Goal: Task Accomplishment & Management: Manage account settings

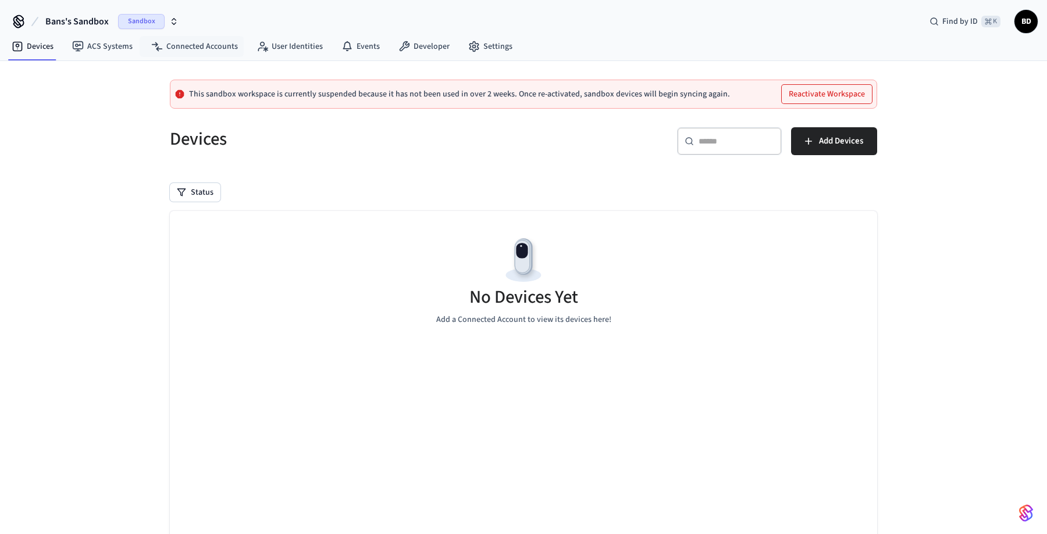
click at [151, 22] on span "Sandbox" at bounding box center [141, 21] width 47 height 15
click at [240, 12] on div "Bans's Sandbox Sandbox Find by ID ⌘ K BD" at bounding box center [523, 17] width 1047 height 34
click at [798, 90] on button "Reactivate Workspace" at bounding box center [826, 94] width 90 height 19
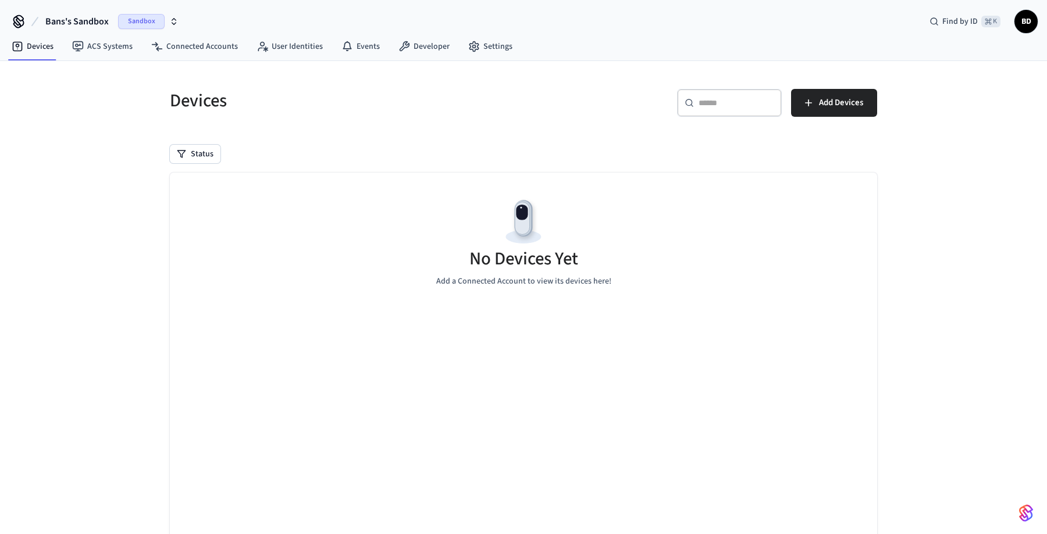
click at [162, 19] on span "Sandbox" at bounding box center [141, 21] width 47 height 15
click at [114, 99] on div "New Workspace" at bounding box center [94, 100] width 162 height 12
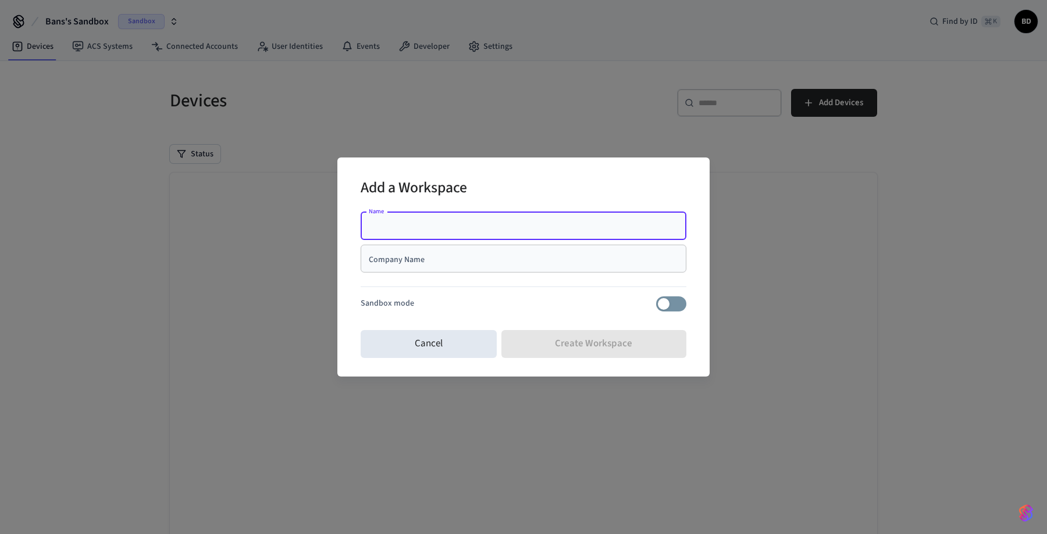
click at [420, 227] on input "Name" at bounding box center [523, 226] width 312 height 12
click at [388, 229] on input "********" at bounding box center [523, 226] width 312 height 12
click at [409, 228] on input "********" at bounding box center [523, 226] width 312 height 12
type input "**********"
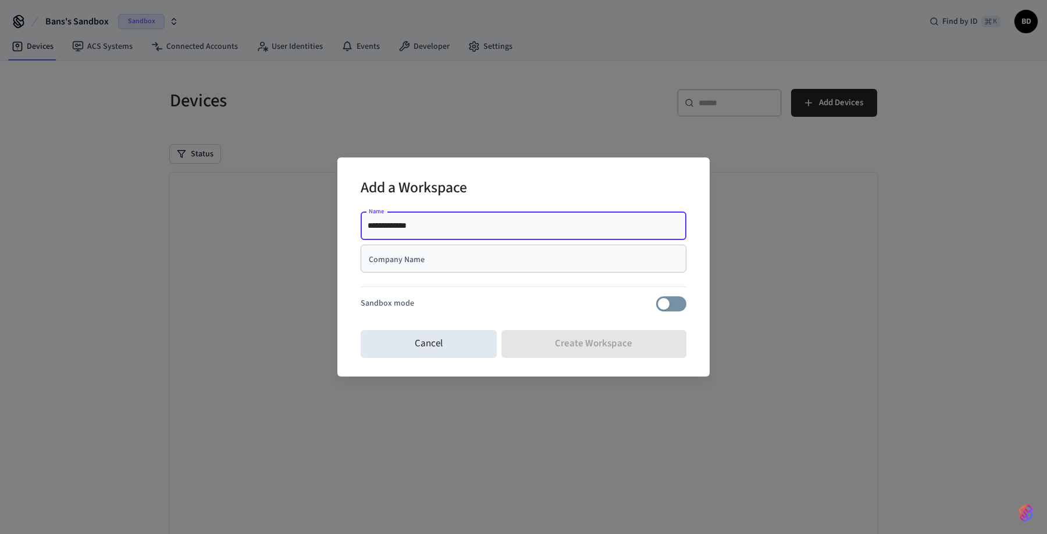
click at [398, 258] on input "Company Name" at bounding box center [523, 259] width 312 height 12
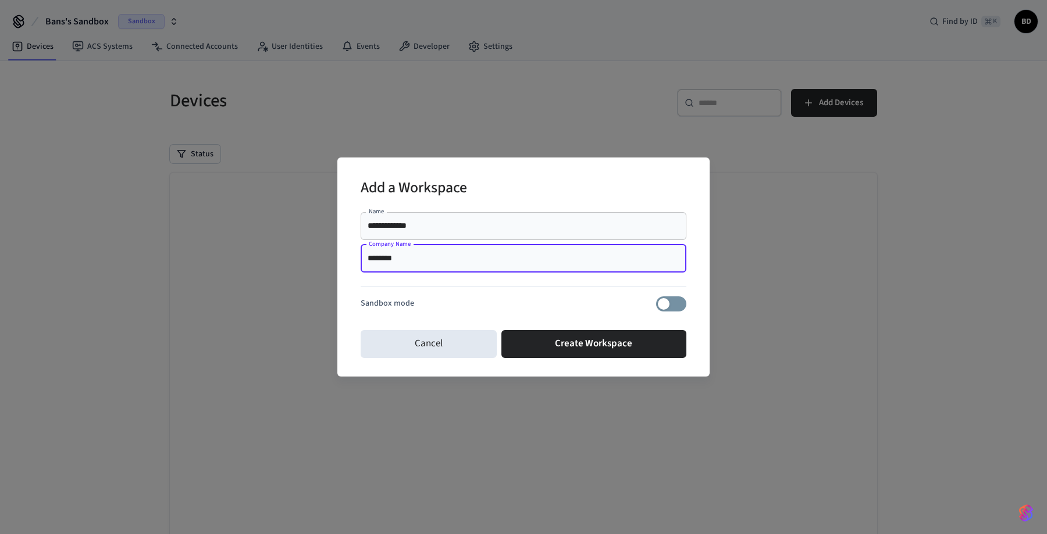
type input "********"
click at [677, 315] on div "**********" at bounding box center [523, 267] width 326 height 118
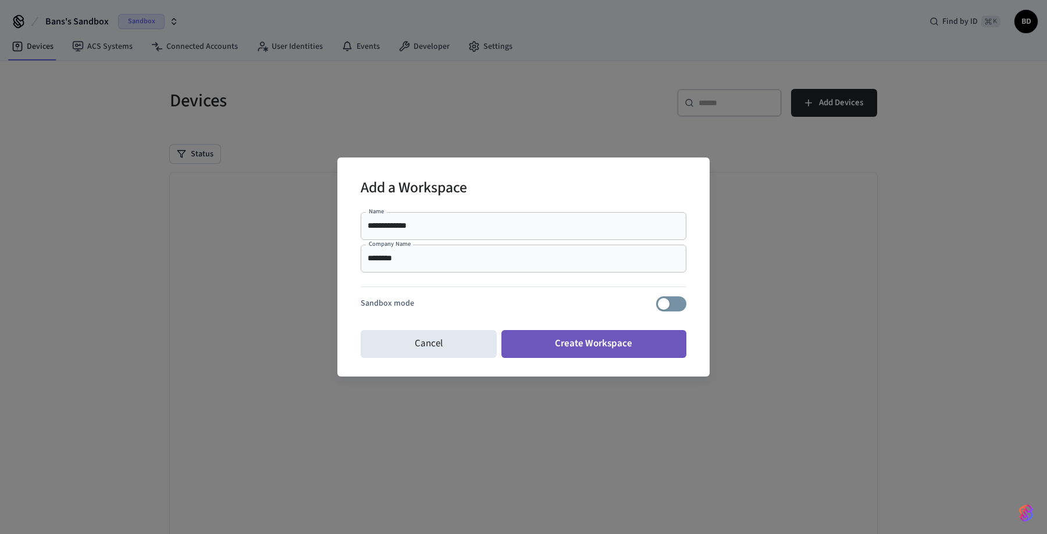
click at [563, 345] on button "Create Workspace" at bounding box center [593, 344] width 185 height 28
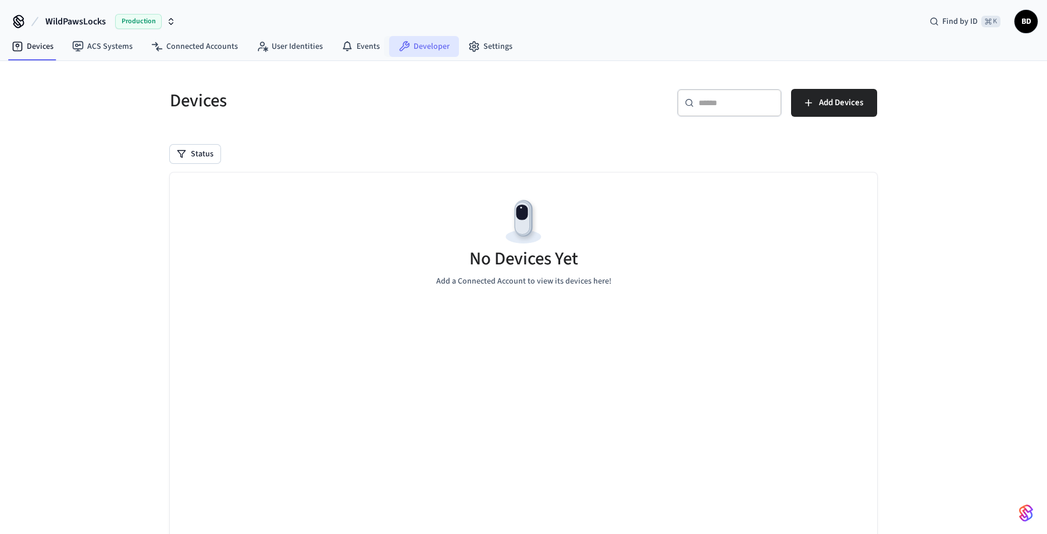
click at [406, 48] on link "Developer" at bounding box center [424, 46] width 70 height 21
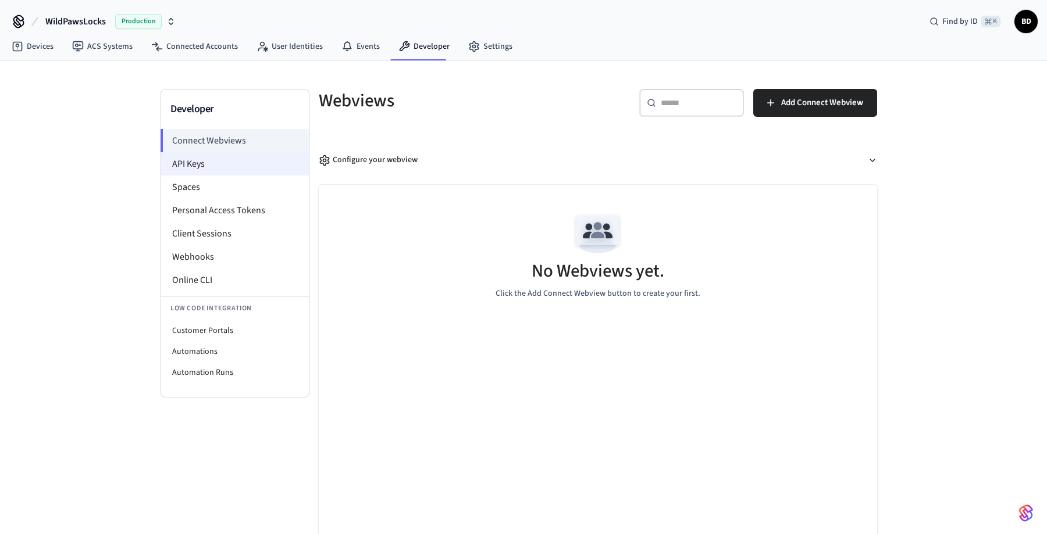
click at [190, 161] on li "API Keys" at bounding box center [235, 163] width 148 height 23
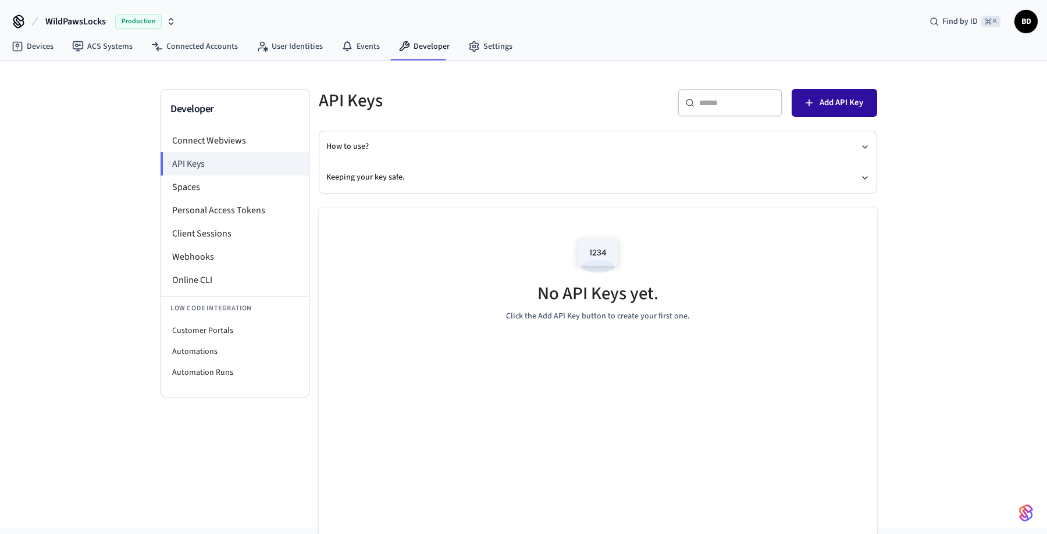
click at [859, 112] on button "Add API Key" at bounding box center [833, 103] width 85 height 28
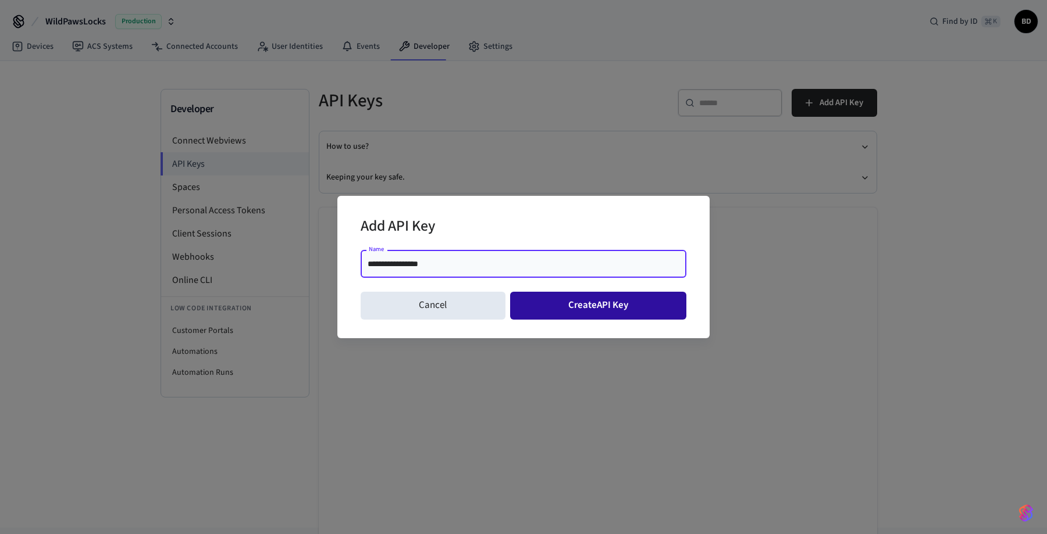
type input "**********"
click at [555, 302] on button "Create API Key" at bounding box center [598, 306] width 177 height 28
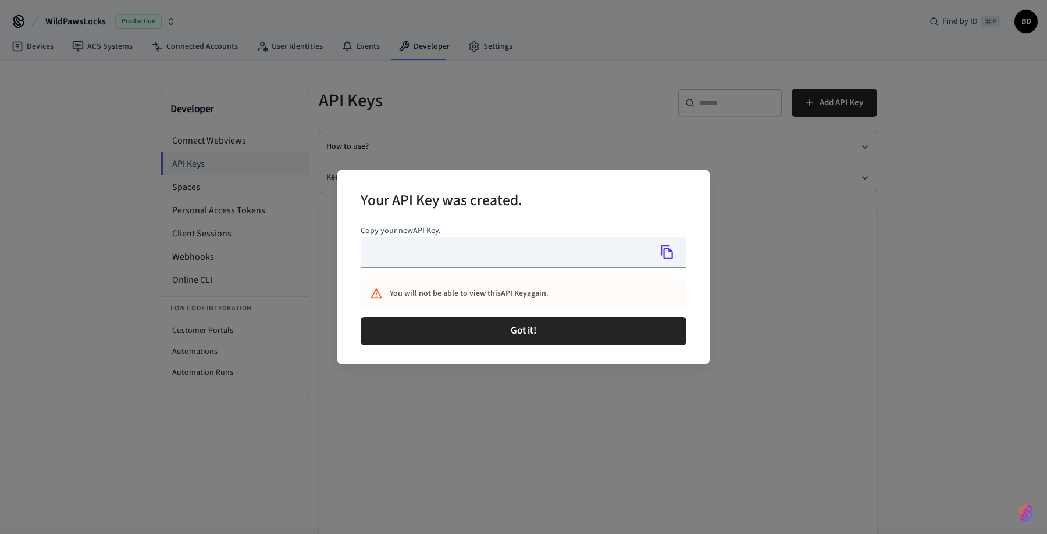
type input "**********"
click at [664, 255] on icon "Copy" at bounding box center [667, 252] width 12 height 14
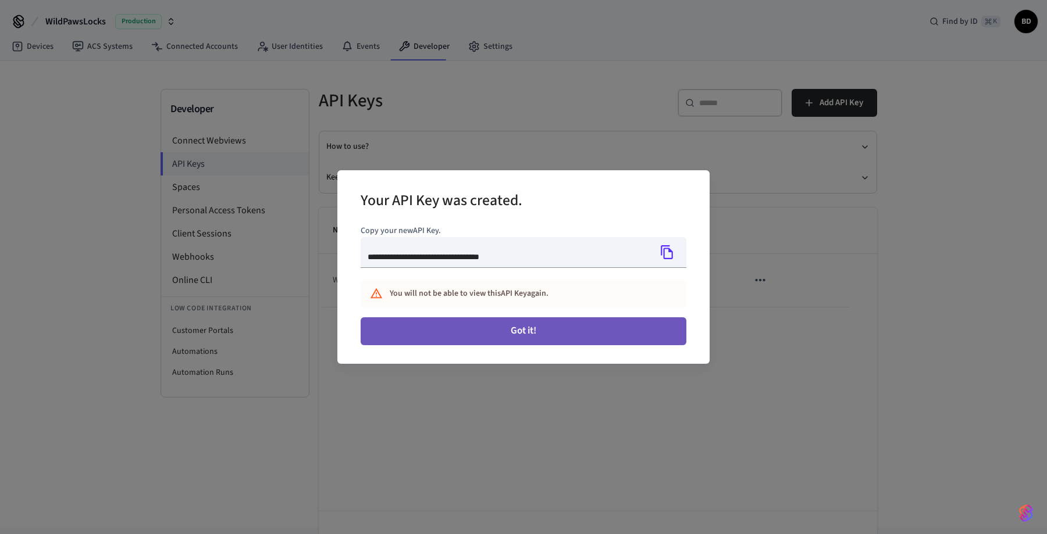
click at [552, 330] on button "Got it!" at bounding box center [523, 331] width 326 height 28
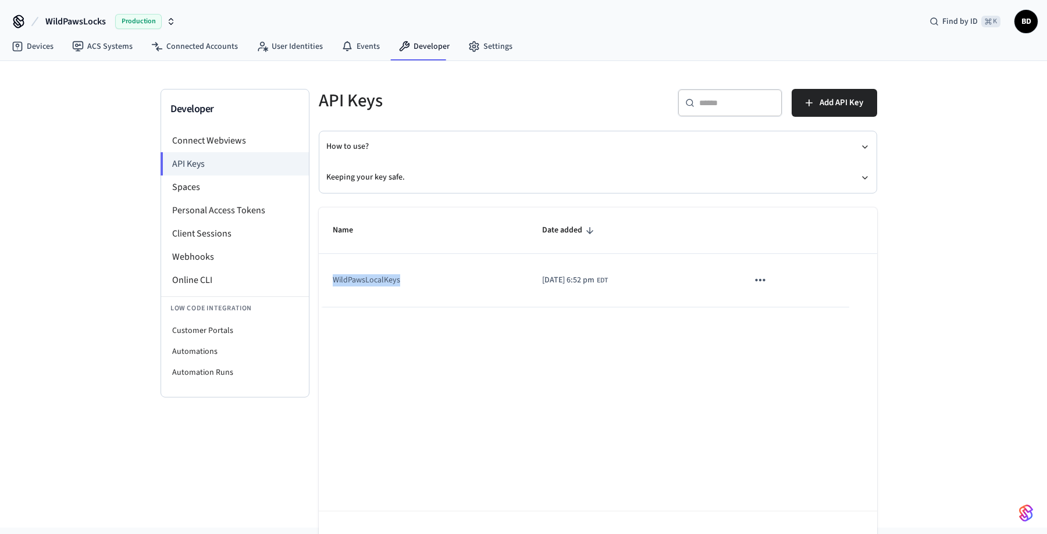
drag, startPoint x: 405, startPoint y: 284, endPoint x: 333, endPoint y: 284, distance: 72.1
click at [333, 284] on td "WildPawsLocalKeys" at bounding box center [423, 280] width 209 height 53
copy td "WildPawsLocalKeys"
click at [765, 280] on icon "sticky table" at bounding box center [760, 280] width 10 height 2
click at [658, 358] on div at bounding box center [523, 267] width 1047 height 534
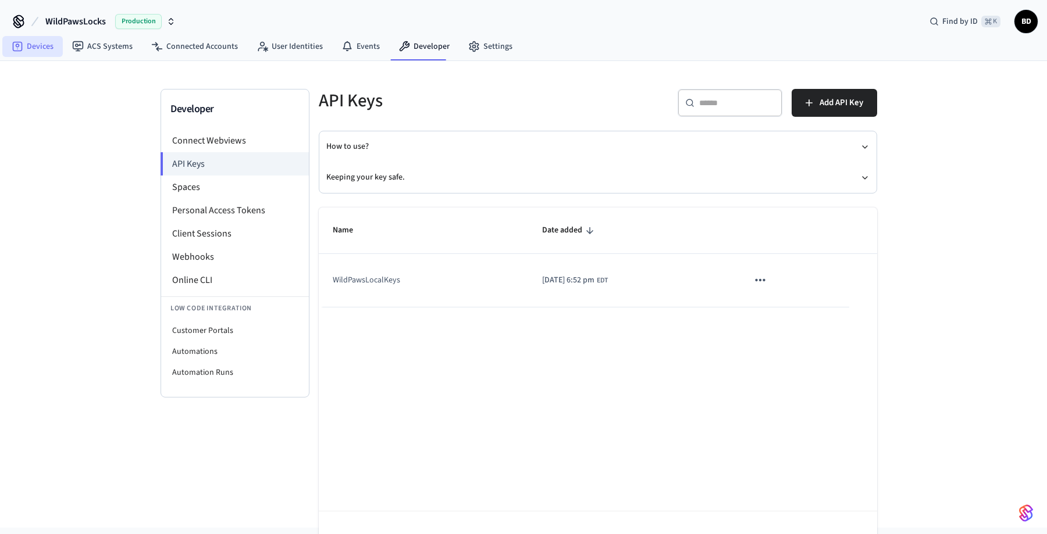
click at [49, 44] on link "Devices" at bounding box center [32, 46] width 60 height 21
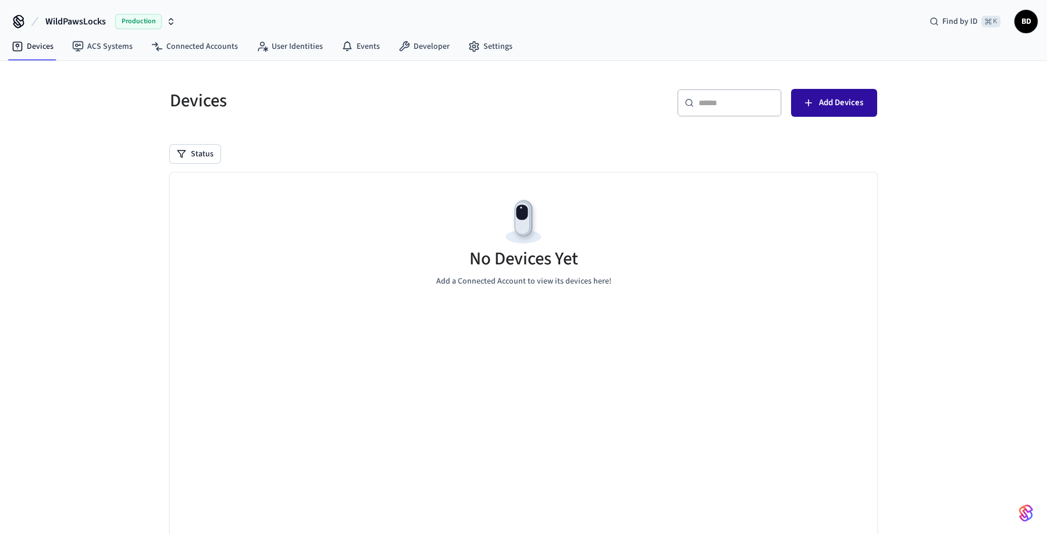
click at [870, 114] on button "Add Devices" at bounding box center [834, 103] width 86 height 28
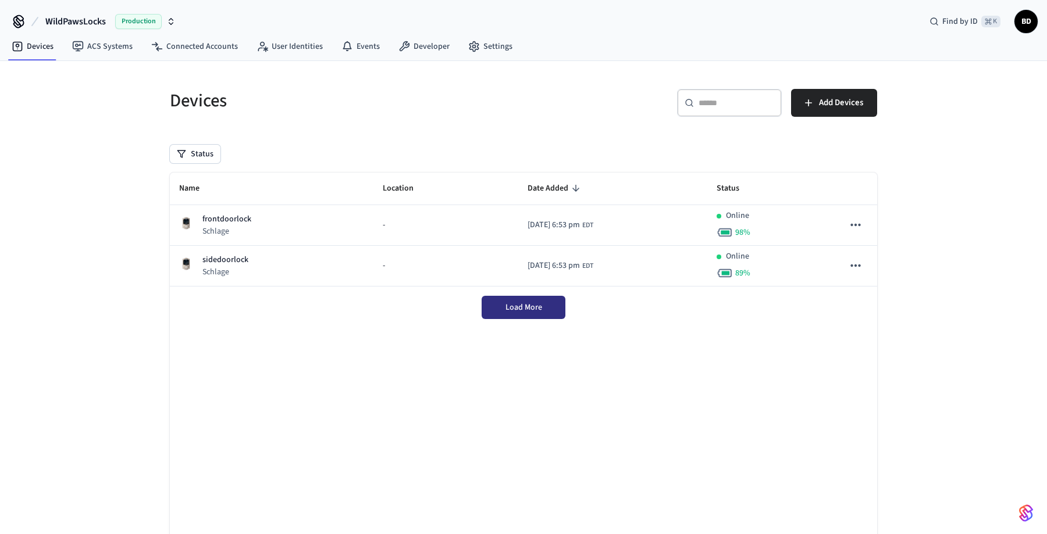
click at [515, 313] on button "Load More" at bounding box center [523, 307] width 84 height 23
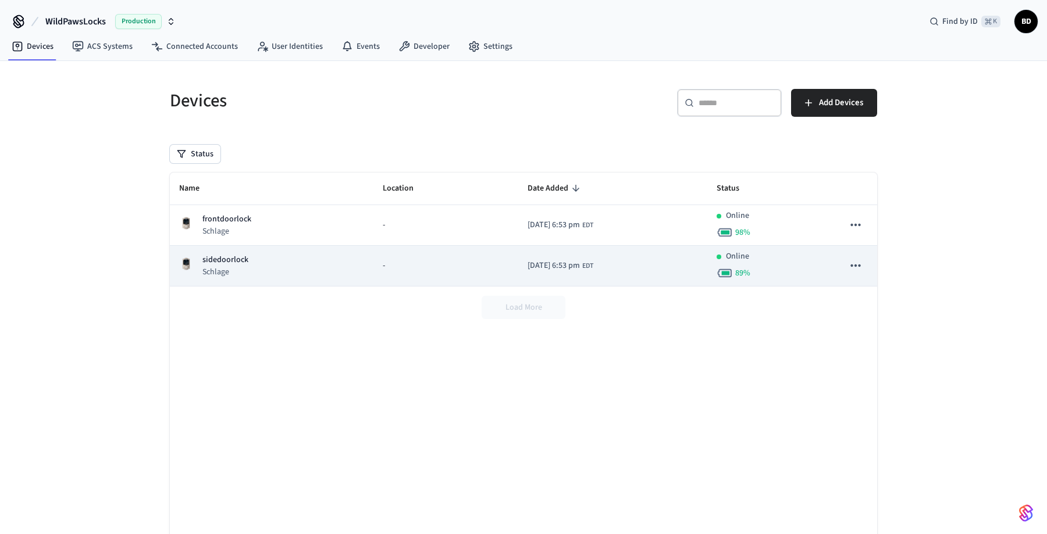
click at [794, 272] on div "Online 89 %" at bounding box center [770, 266] width 108 height 31
click at [854, 263] on icon "sticky table" at bounding box center [855, 265] width 15 height 15
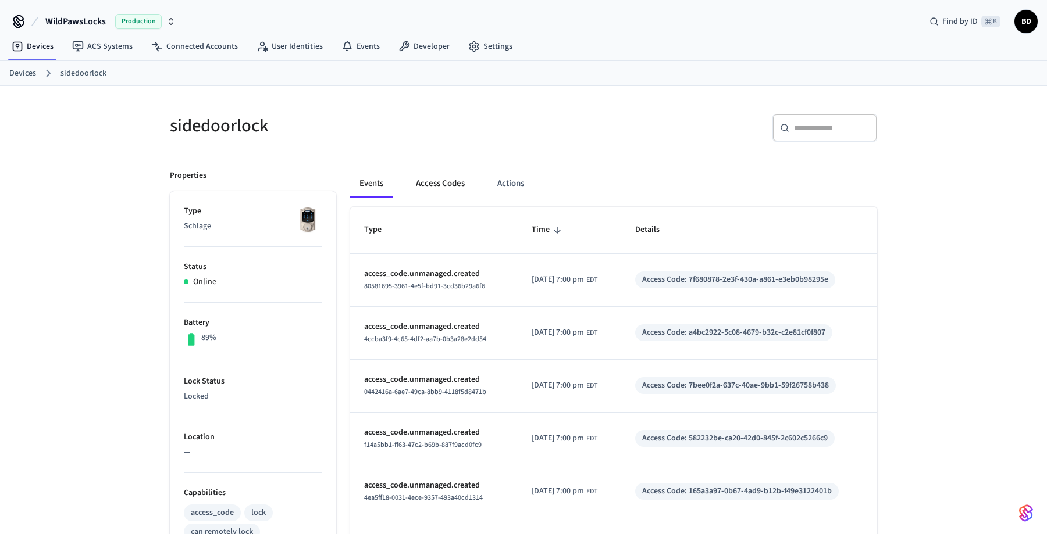
click at [454, 188] on button "Access Codes" at bounding box center [439, 184] width 67 height 28
click at [427, 182] on button "Access Codes" at bounding box center [439, 184] width 67 height 28
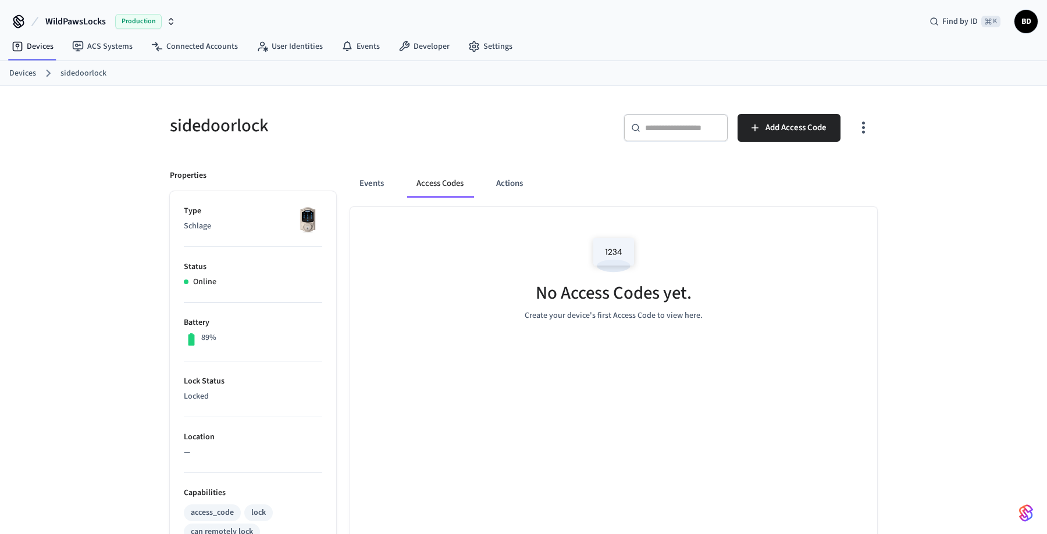
click at [427, 182] on button "Access Codes" at bounding box center [440, 184] width 66 height 28
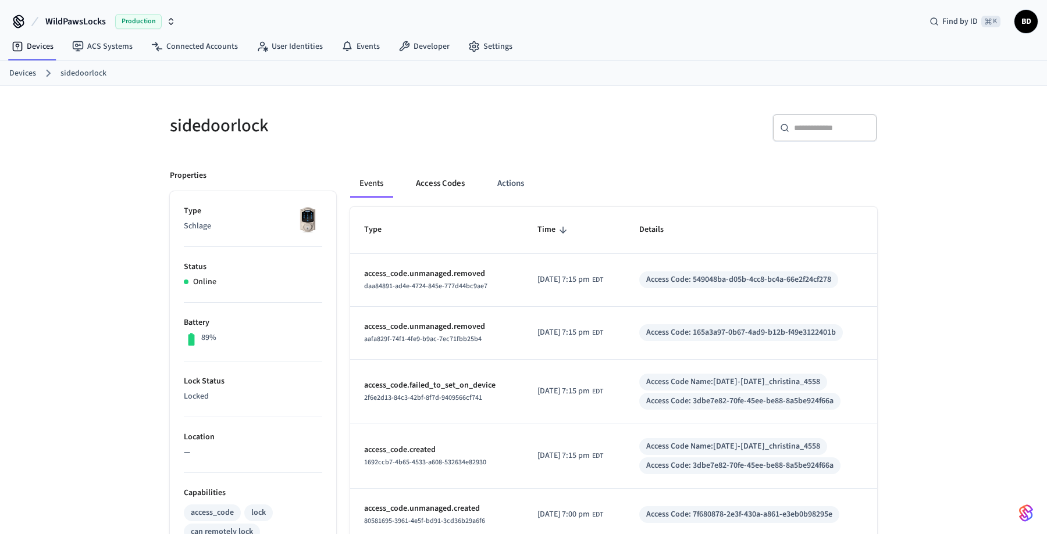
click at [419, 177] on button "Access Codes" at bounding box center [439, 184] width 67 height 28
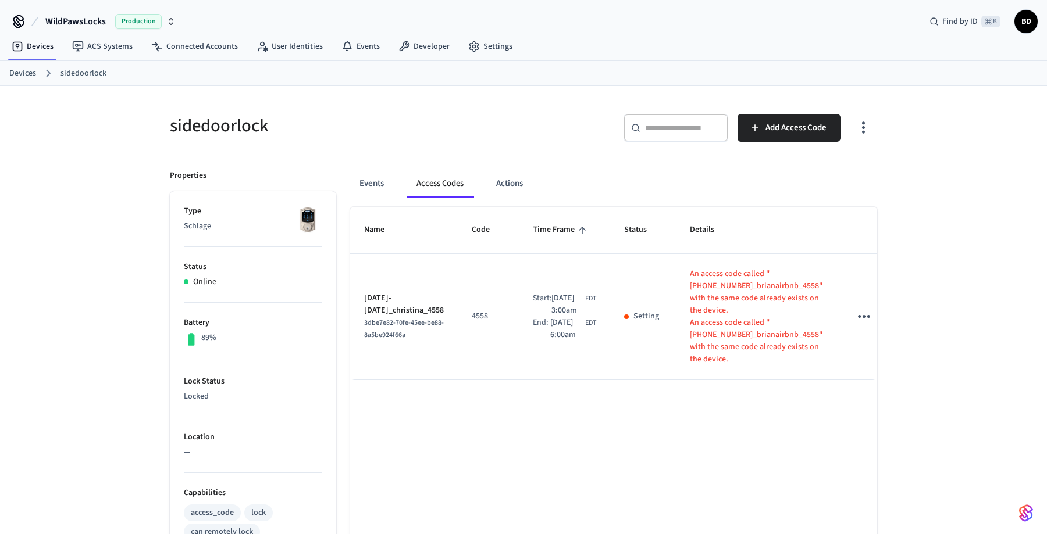
click at [855, 326] on icon "sticky table" at bounding box center [864, 317] width 18 height 18
click at [833, 404] on icon at bounding box center [830, 406] width 9 height 9
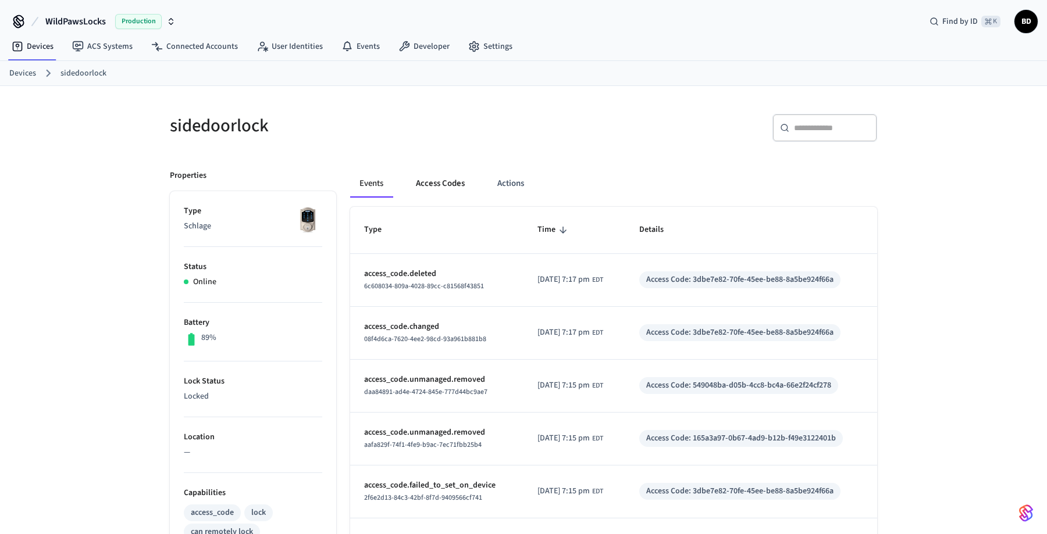
click at [449, 191] on button "Access Codes" at bounding box center [439, 184] width 67 height 28
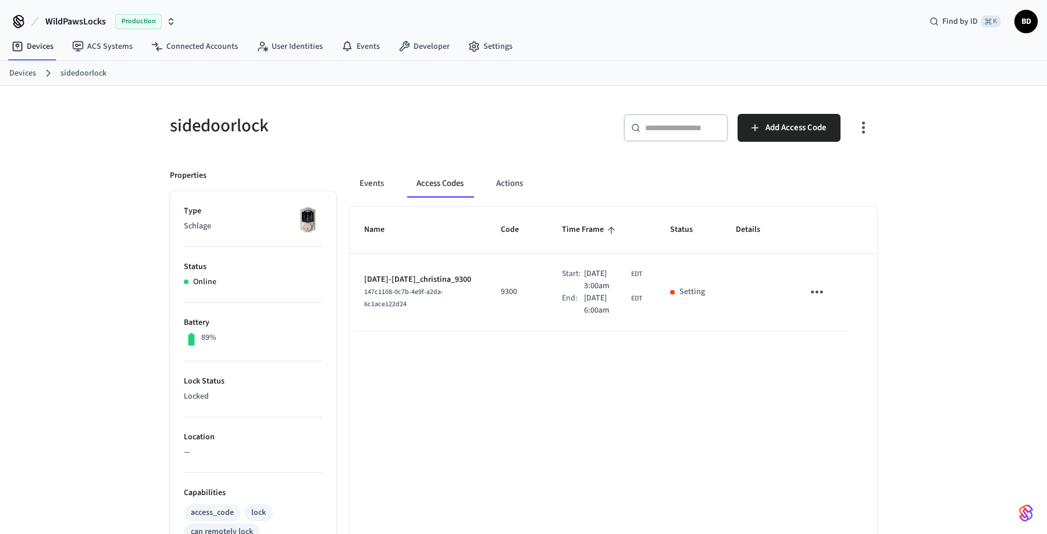
click at [432, 349] on div "Name Code Time Frame Status Details 1012-1014_christina_9300 147c1108-0c7b-4e9f…" at bounding box center [613, 534] width 527 height 655
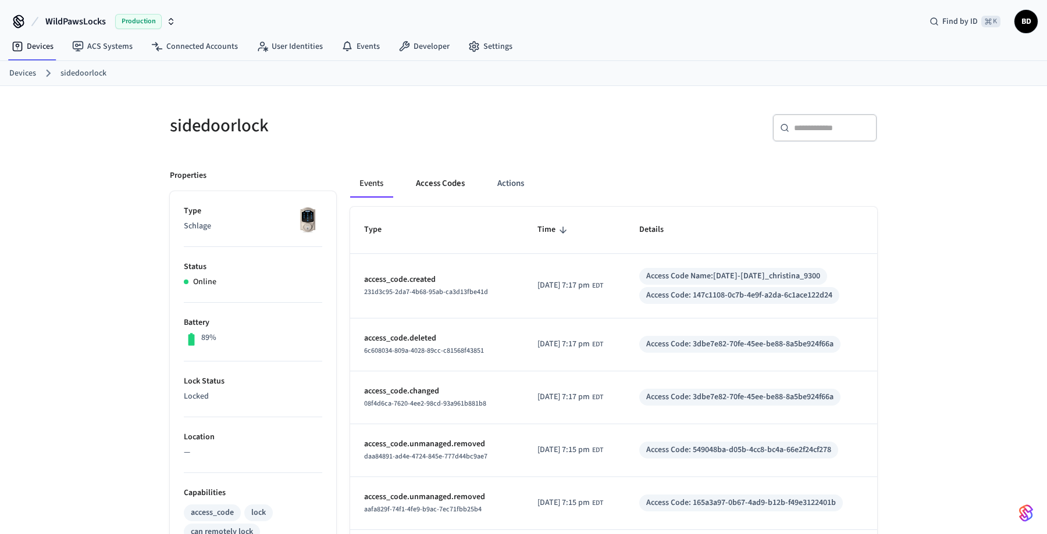
click at [440, 190] on button "Access Codes" at bounding box center [439, 184] width 67 height 28
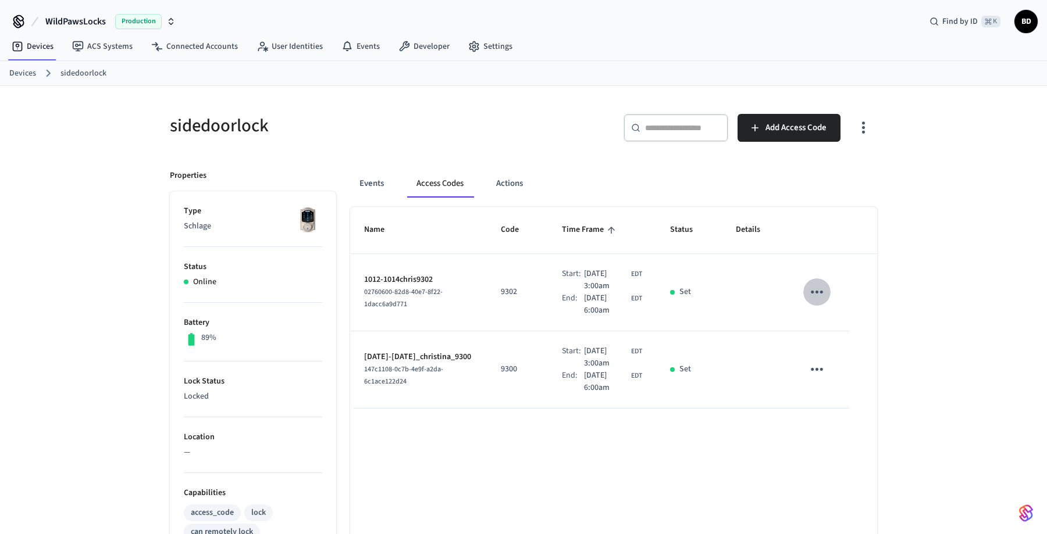
click at [822, 288] on icon "sticky table" at bounding box center [817, 292] width 18 height 18
click at [833, 362] on icon at bounding box center [830, 358] width 9 height 9
click at [815, 365] on icon "sticky table" at bounding box center [817, 369] width 18 height 18
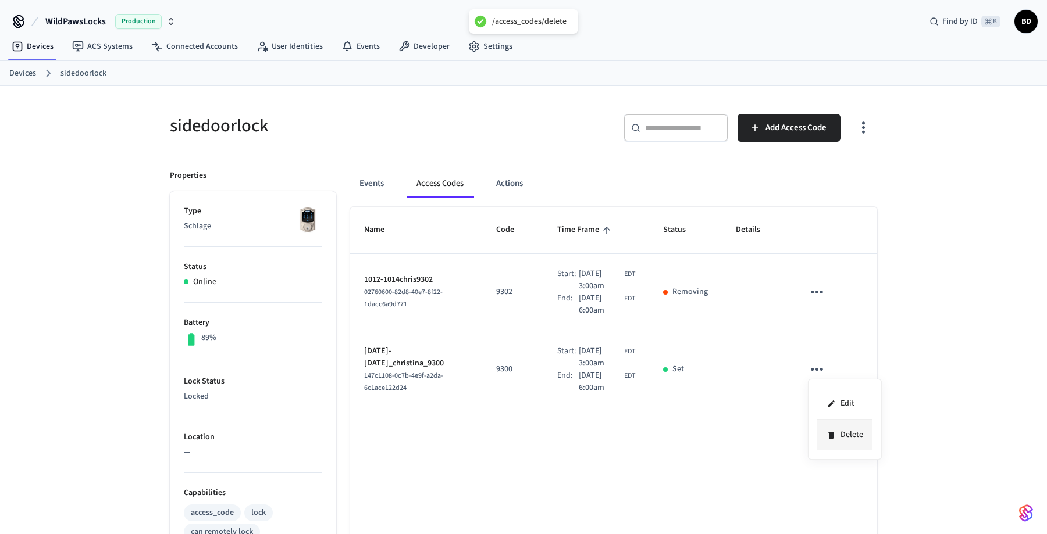
click at [833, 429] on li "Delete" at bounding box center [844, 435] width 55 height 31
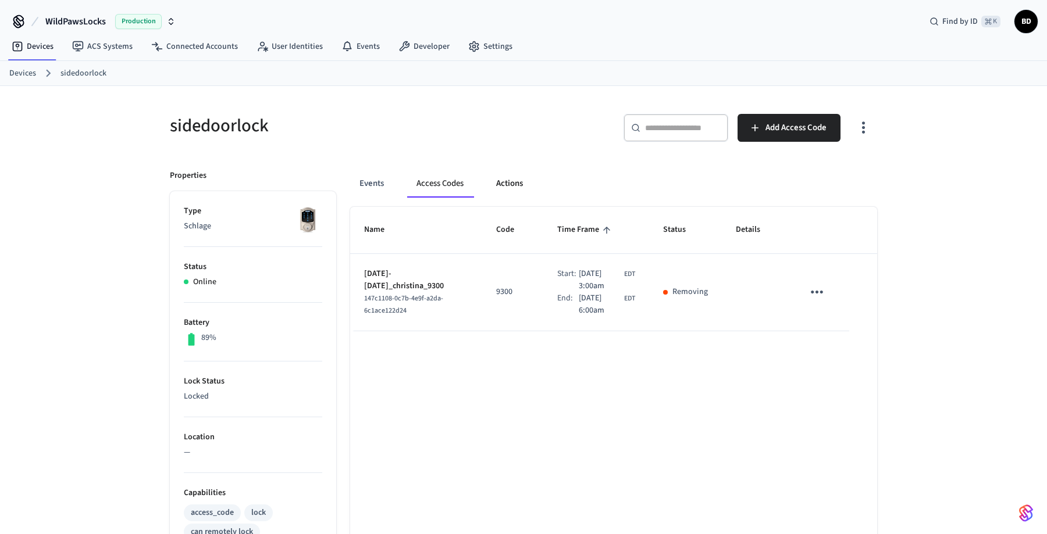
click at [497, 191] on button "Actions" at bounding box center [509, 184] width 45 height 28
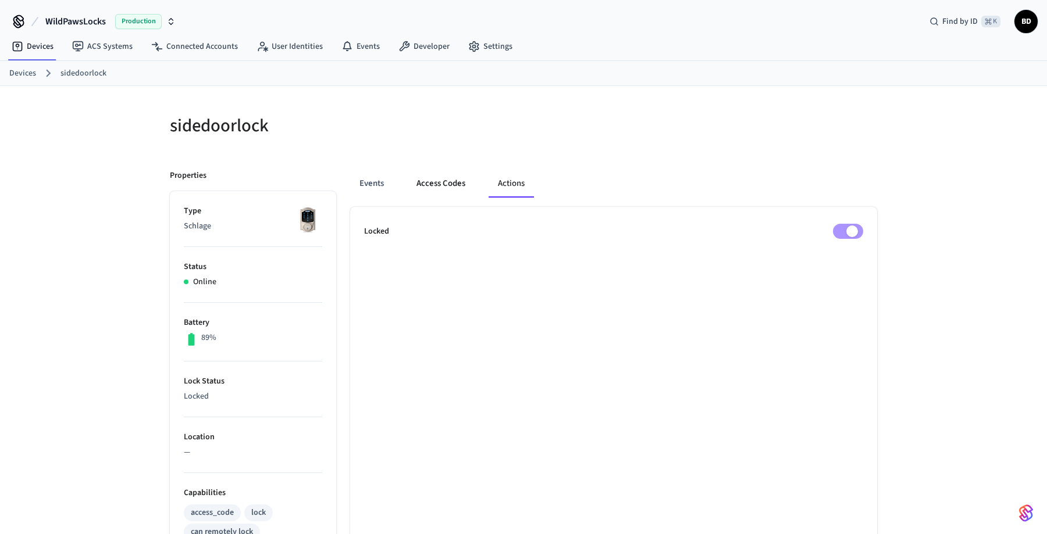
click at [448, 191] on button "Access Codes" at bounding box center [440, 184] width 67 height 28
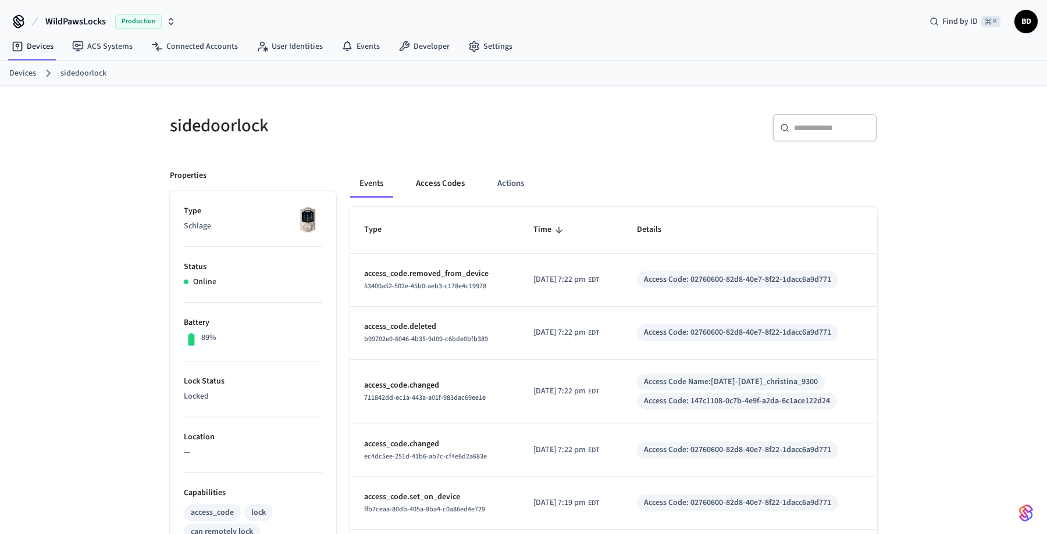
click at [473, 187] on button "Access Codes" at bounding box center [439, 184] width 67 height 28
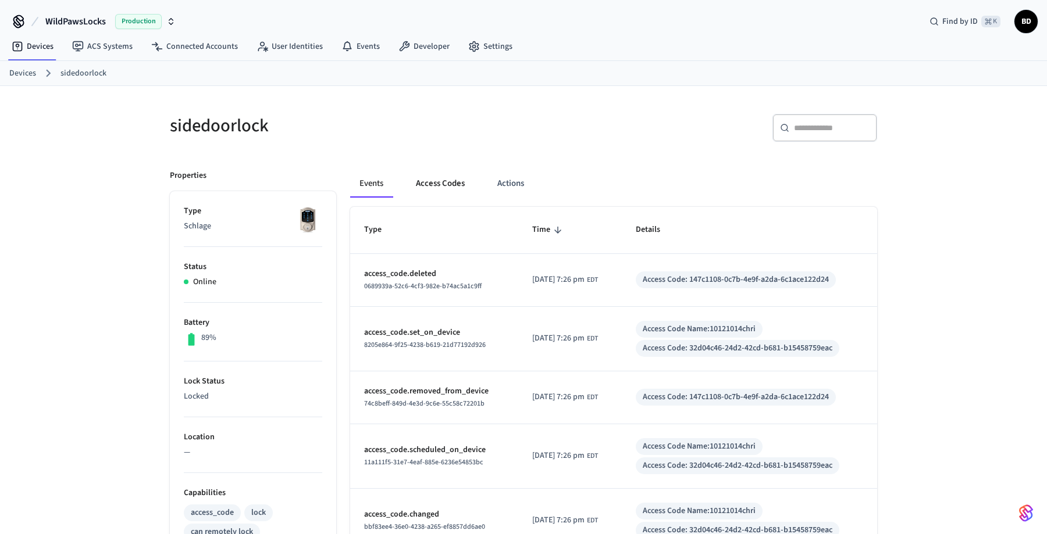
click at [450, 185] on button "Access Codes" at bounding box center [439, 184] width 67 height 28
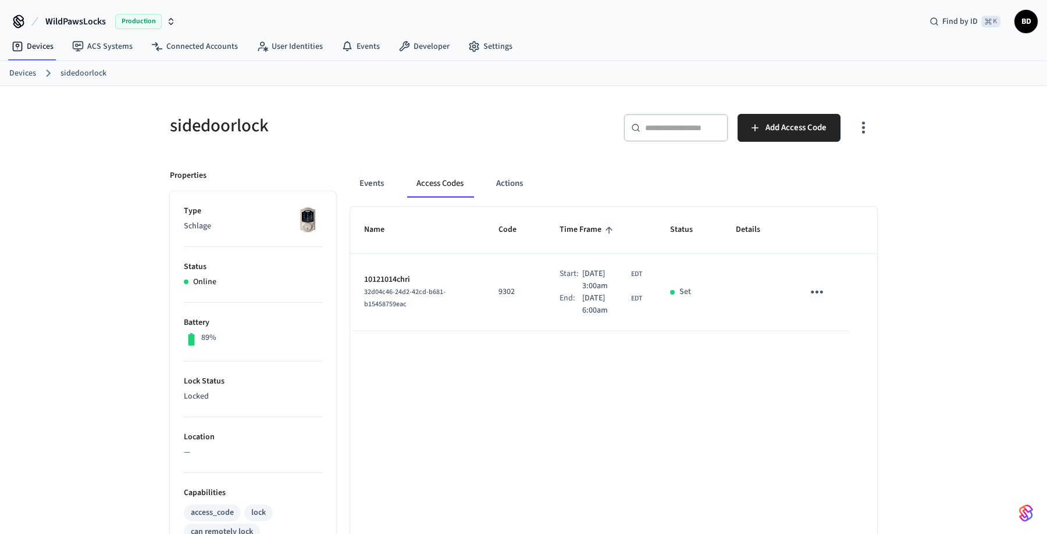
click at [814, 292] on icon "sticky table" at bounding box center [817, 292] width 18 height 18
click at [824, 319] on li "Edit" at bounding box center [844, 326] width 55 height 31
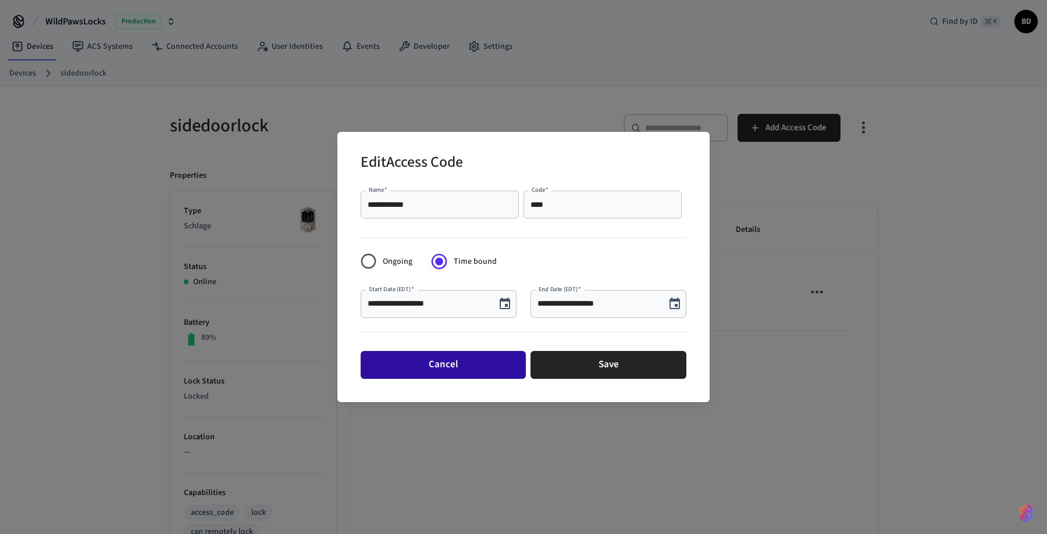
click at [468, 370] on button "Cancel" at bounding box center [442, 365] width 165 height 28
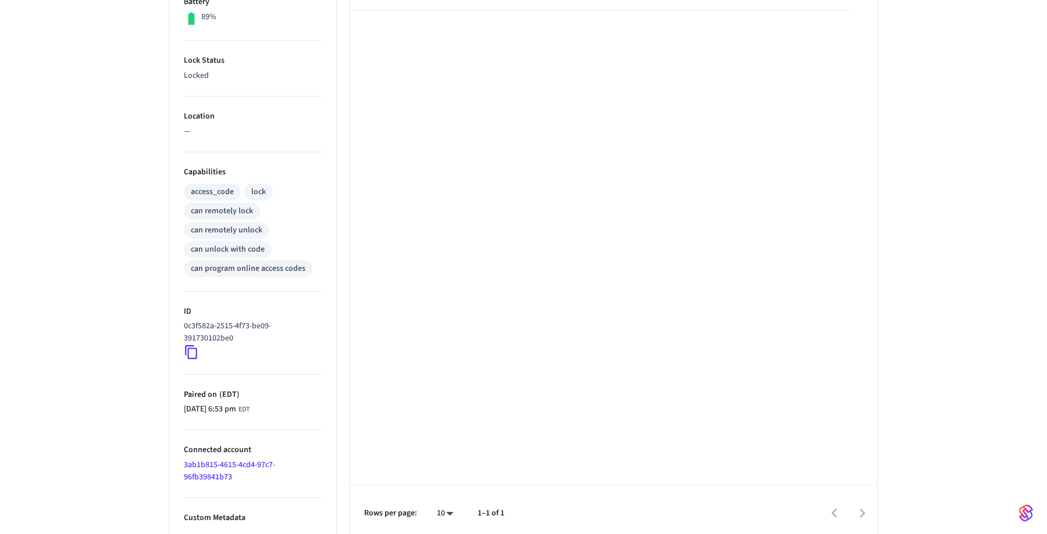
scroll to position [328, 0]
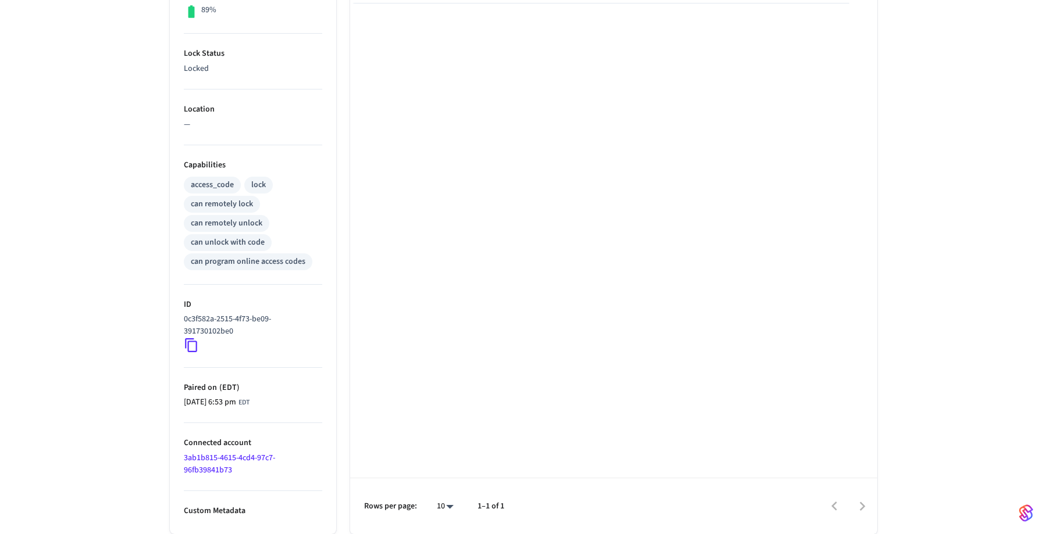
click at [231, 510] on p "Custom Metadata" at bounding box center [253, 511] width 138 height 12
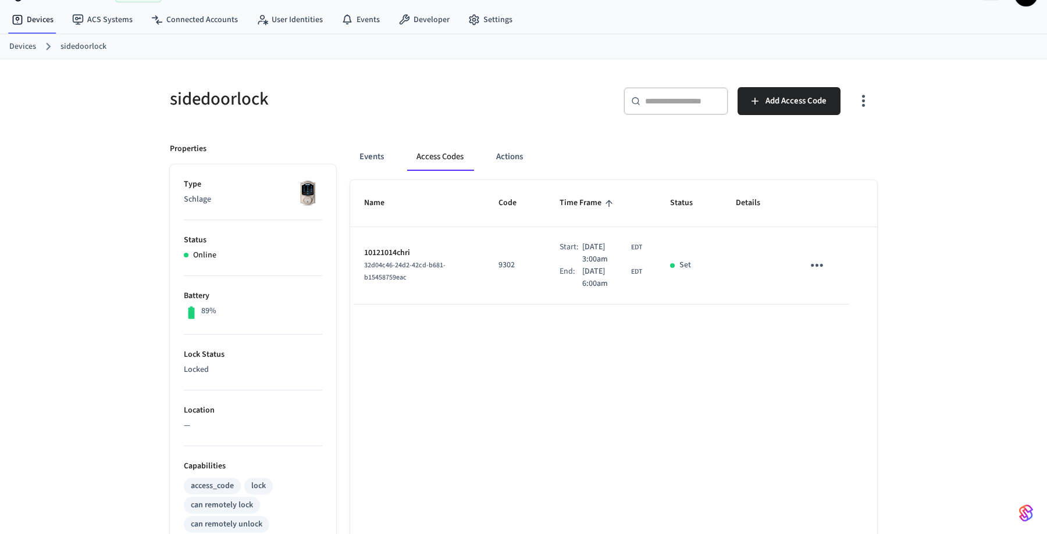
scroll to position [0, 0]
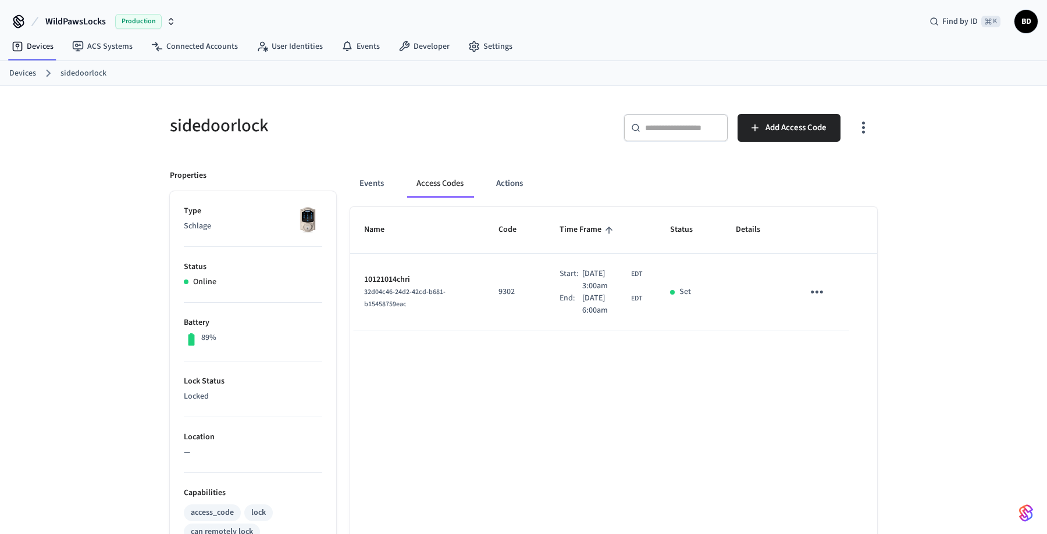
click at [820, 295] on icon "sticky table" at bounding box center [817, 292] width 18 height 18
click at [736, 397] on div at bounding box center [523, 267] width 1047 height 534
click at [859, 132] on icon "button" at bounding box center [863, 128] width 18 height 18
click at [886, 134] on div at bounding box center [523, 267] width 1047 height 534
click at [865, 133] on icon "button" at bounding box center [863, 128] width 18 height 18
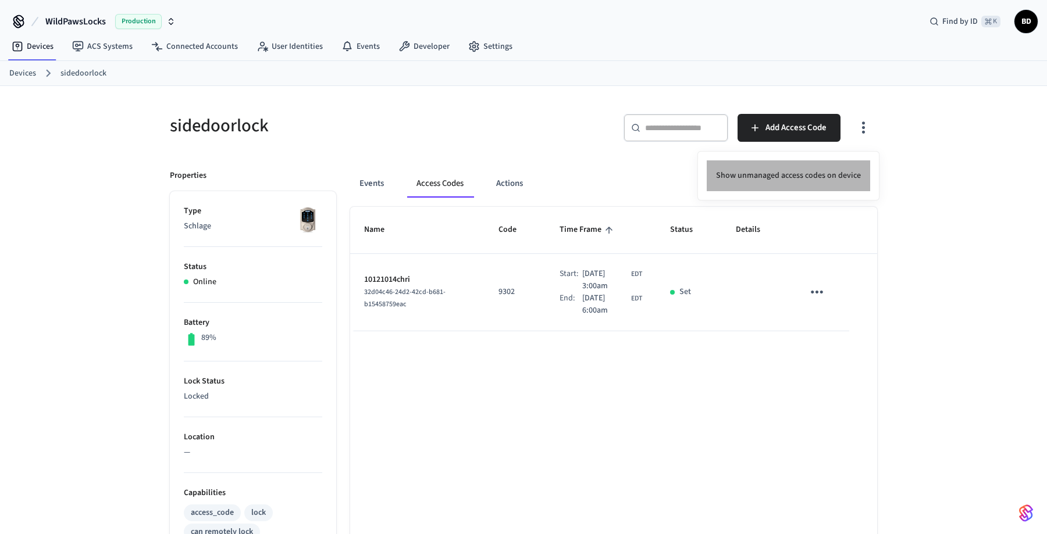
click at [822, 184] on li "Show unmanaged access codes on device" at bounding box center [787, 175] width 163 height 31
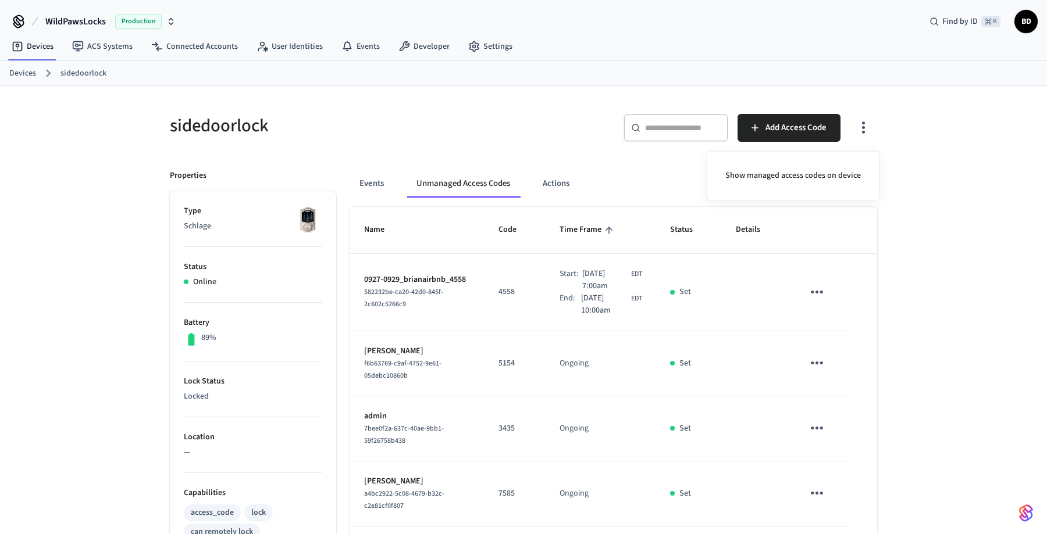
click at [375, 187] on div at bounding box center [523, 267] width 1047 height 534
click at [375, 183] on button "Events" at bounding box center [371, 184] width 43 height 28
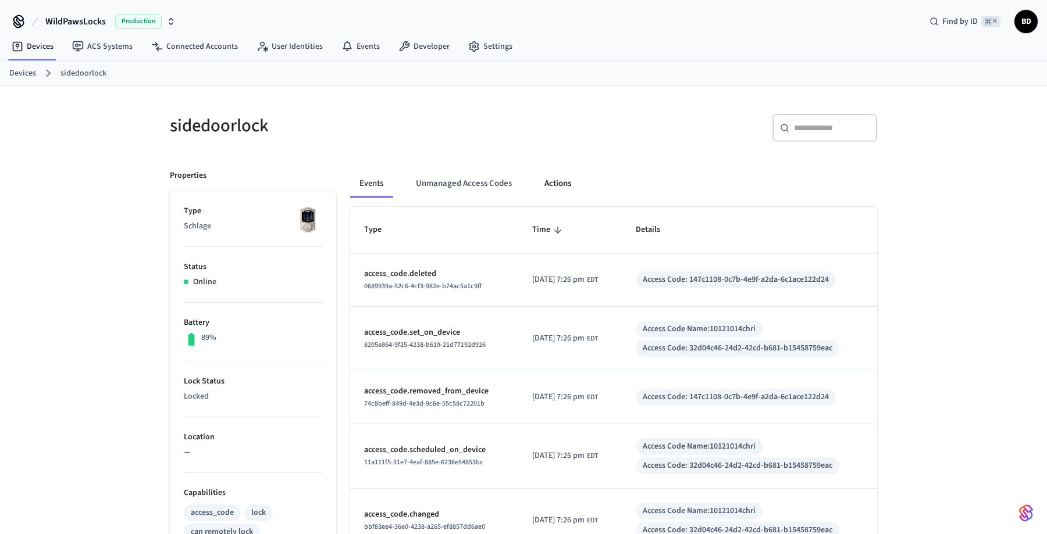
click at [545, 191] on button "Actions" at bounding box center [557, 184] width 45 height 28
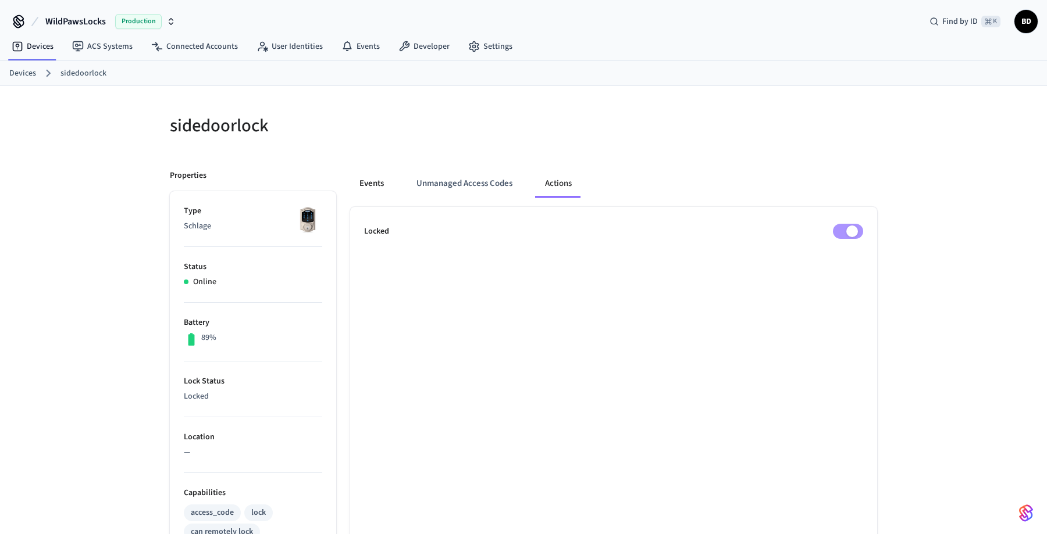
click at [380, 187] on button "Events" at bounding box center [371, 184] width 43 height 28
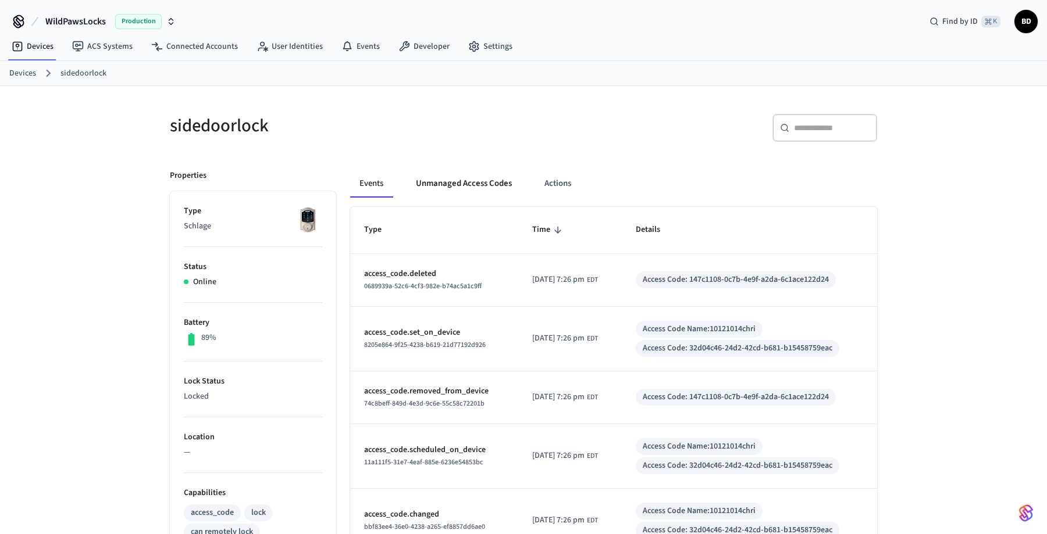
click at [417, 187] on button "Unmanaged Access Codes" at bounding box center [463, 184] width 115 height 28
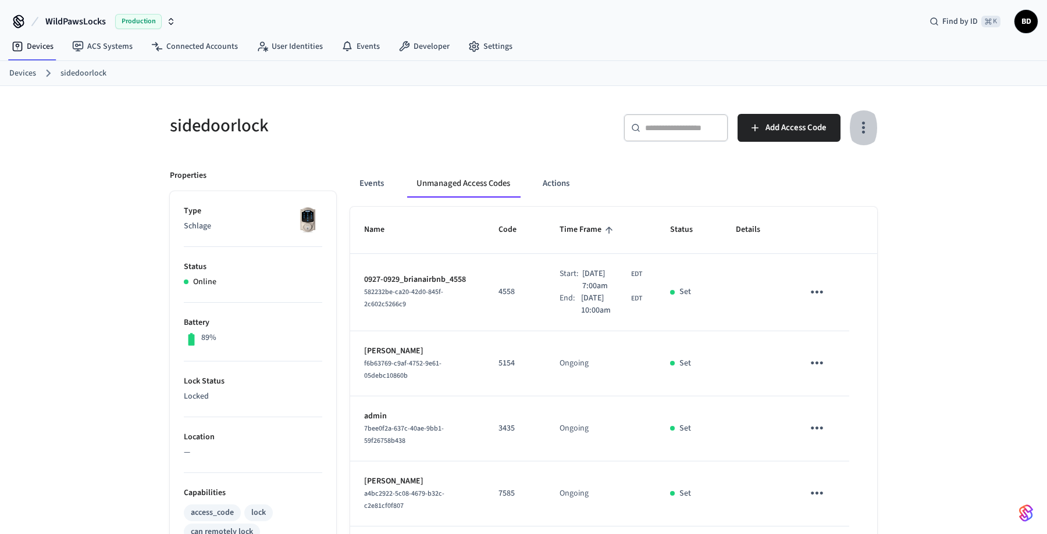
click at [865, 133] on icon "button" at bounding box center [863, 128] width 18 height 18
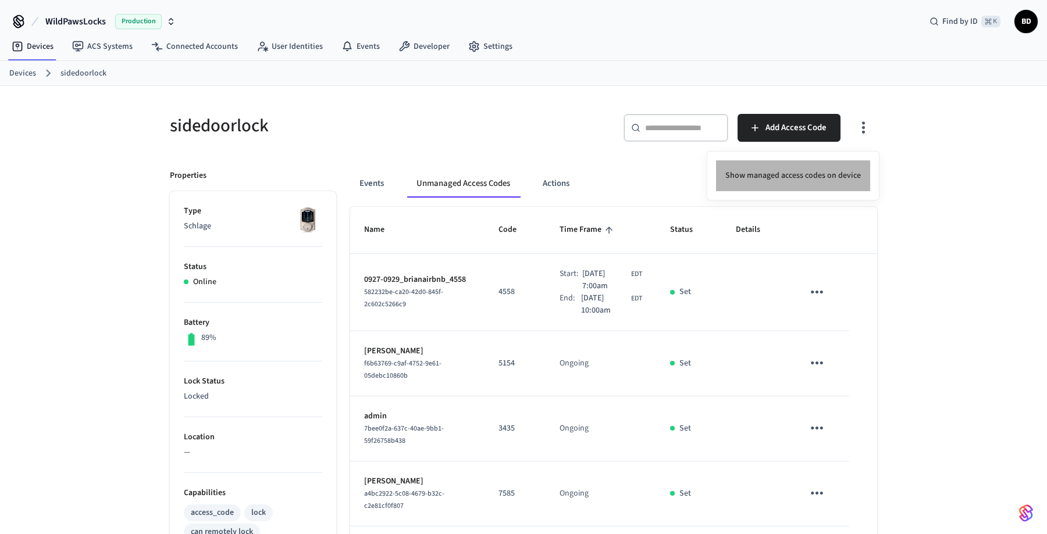
click at [835, 172] on li "Show managed access codes on device" at bounding box center [793, 175] width 154 height 31
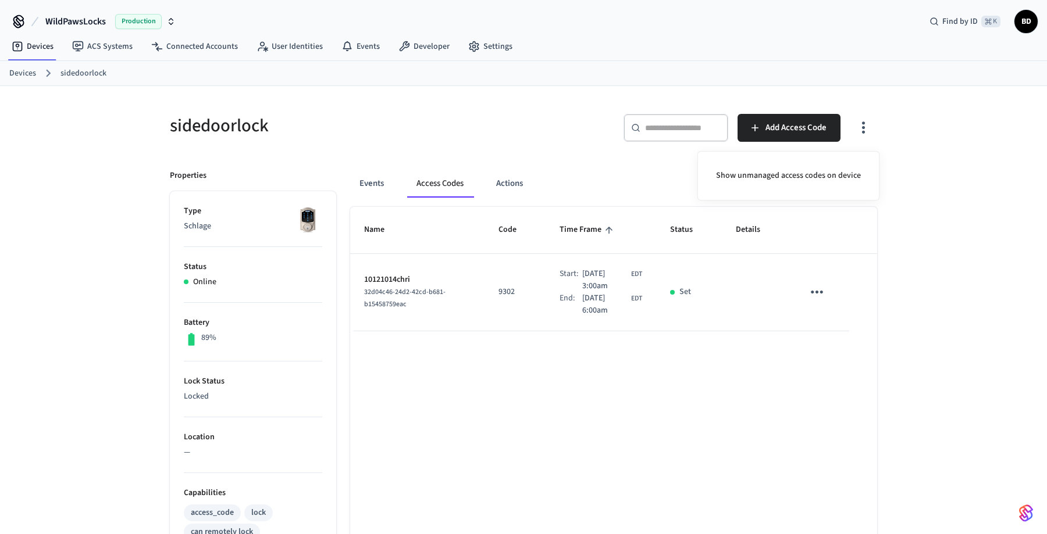
click at [548, 398] on div at bounding box center [523, 267] width 1047 height 534
click at [351, 42] on link "Events" at bounding box center [360, 46] width 57 height 21
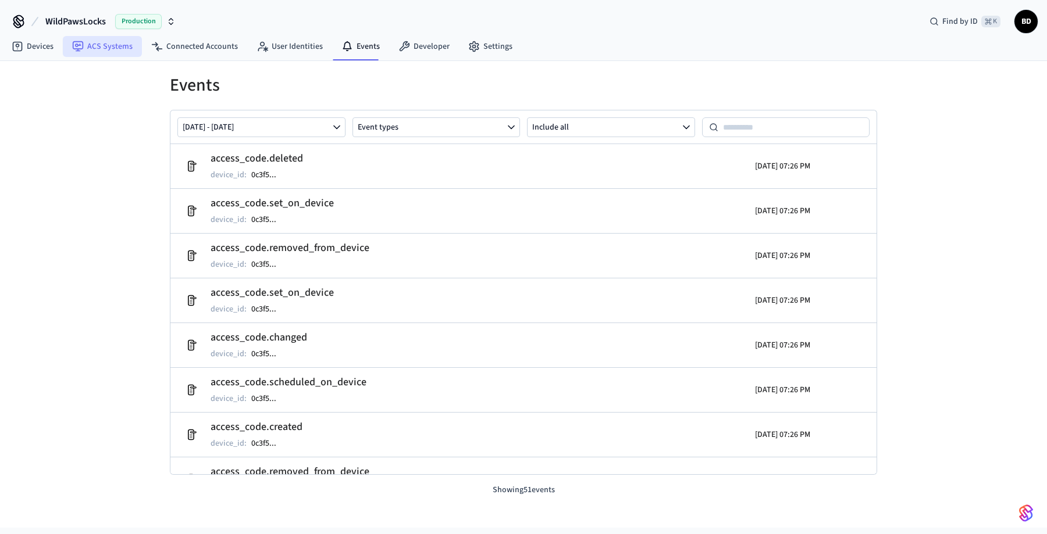
click at [121, 54] on link "ACS Systems" at bounding box center [102, 46] width 79 height 21
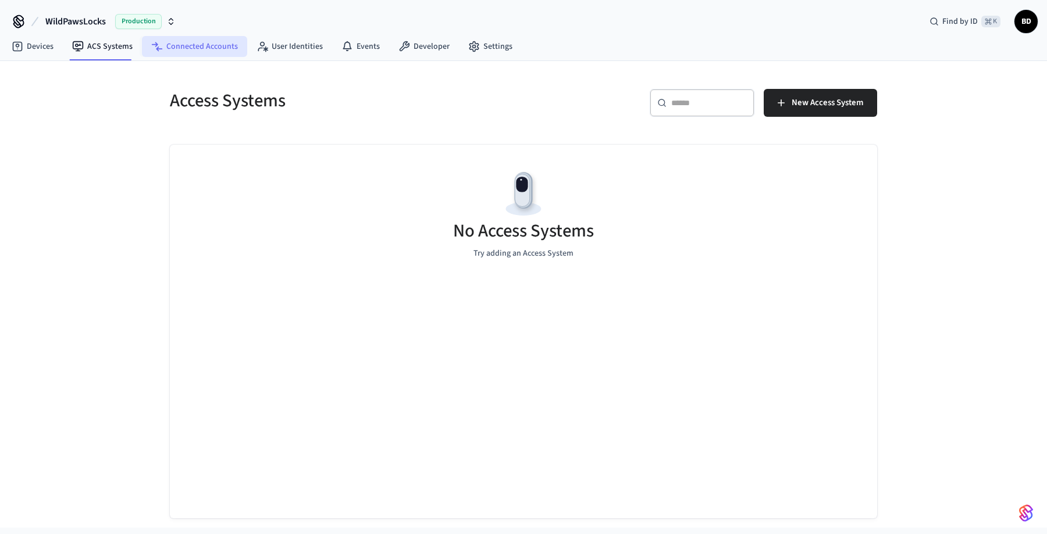
click at [171, 51] on link "Connected Accounts" at bounding box center [194, 46] width 105 height 21
